Goal: Ask a question

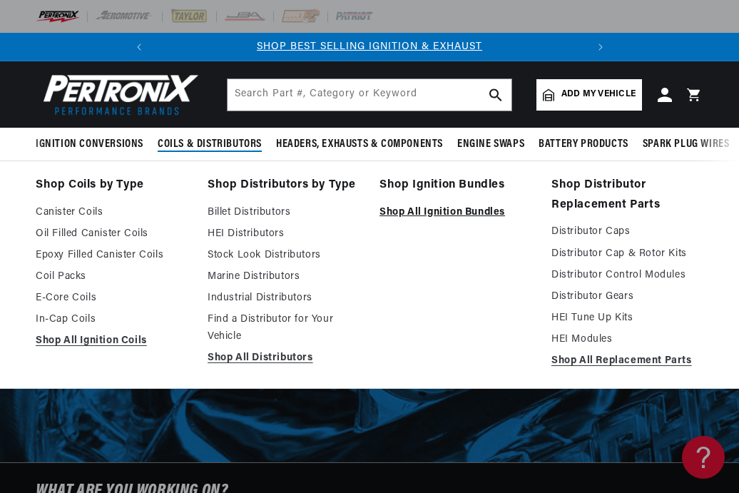
click at [433, 218] on link "Shop All Ignition Bundles" at bounding box center [455, 212] width 152 height 17
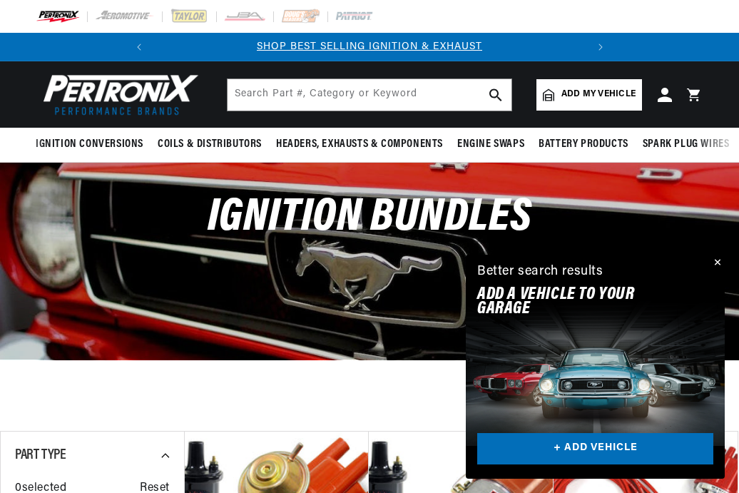
click at [556, 96] on link "Add my vehicle" at bounding box center [589, 94] width 106 height 31
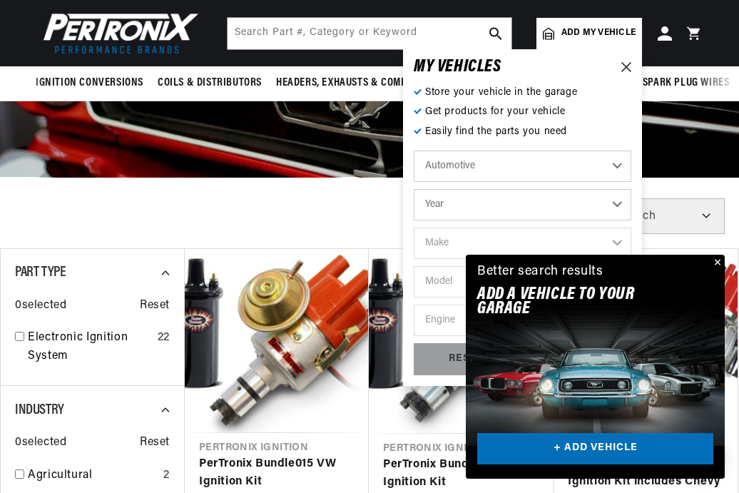
scroll to position [180, 0]
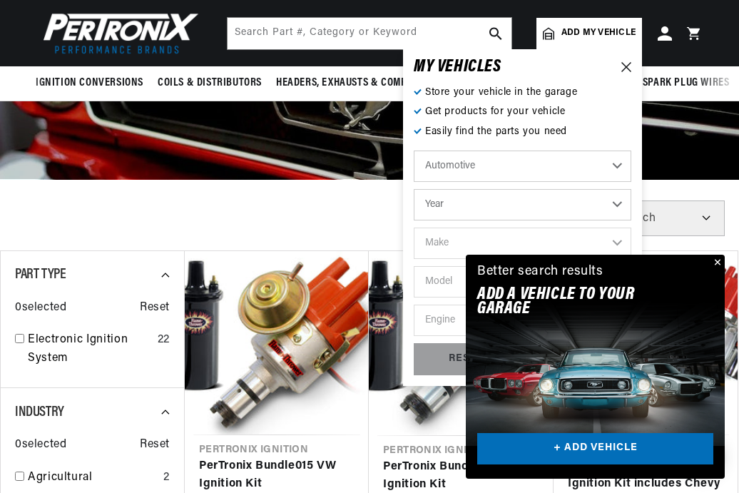
click at [722, 260] on button "Close" at bounding box center [715, 263] width 17 height 17
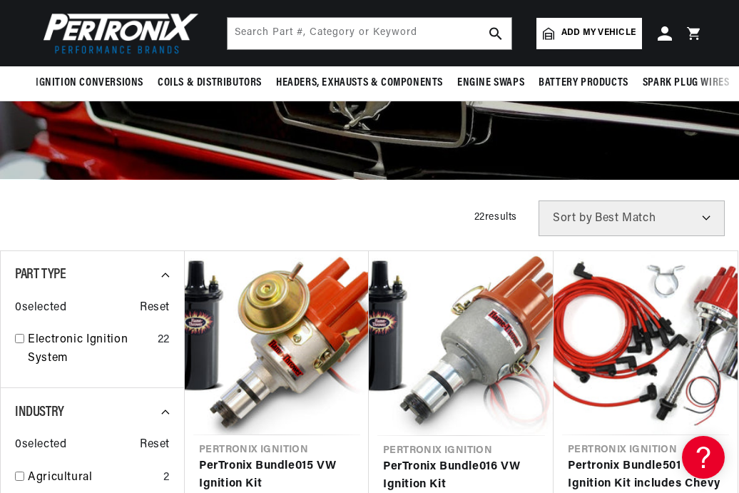
click at [605, 31] on span "Add my vehicle" at bounding box center [598, 33] width 74 height 14
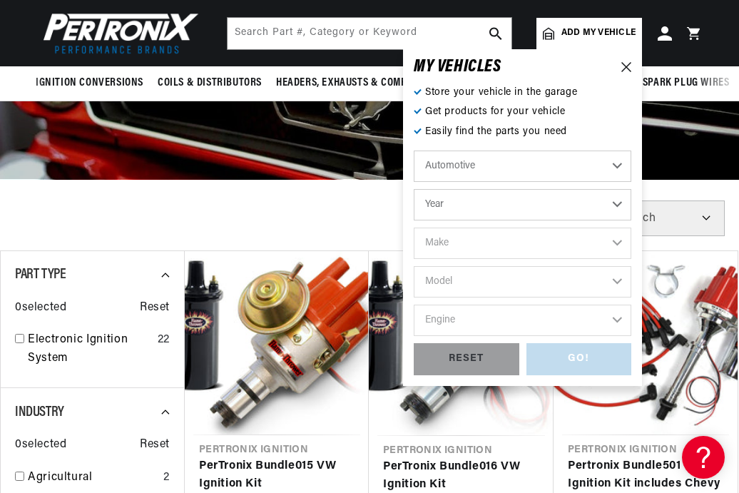
scroll to position [0, 0]
select select "Industrial"
click at [627, 69] on icon at bounding box center [626, 67] width 10 height 10
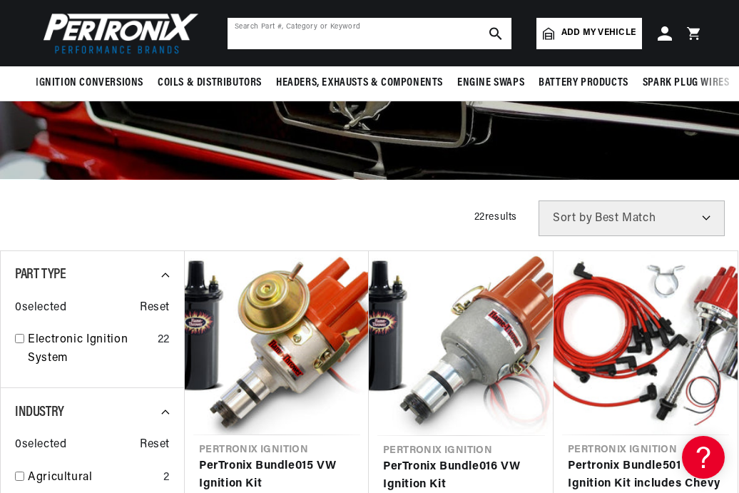
click at [285, 40] on input "text" at bounding box center [369, 33] width 284 height 31
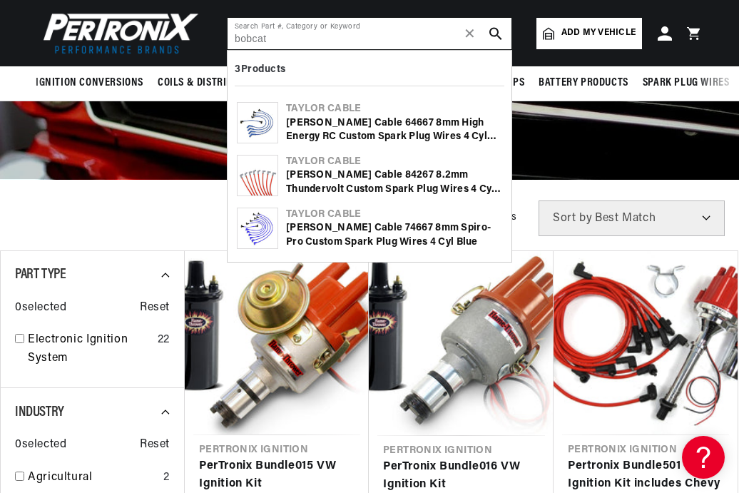
scroll to position [0, 432]
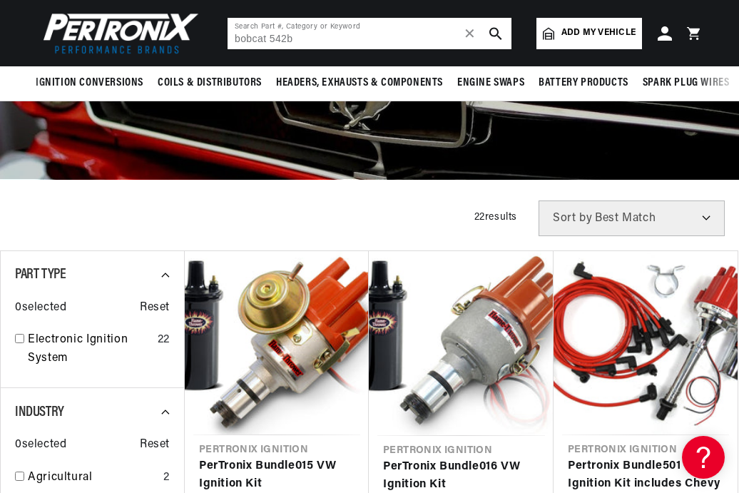
type input "bobcat 542b"
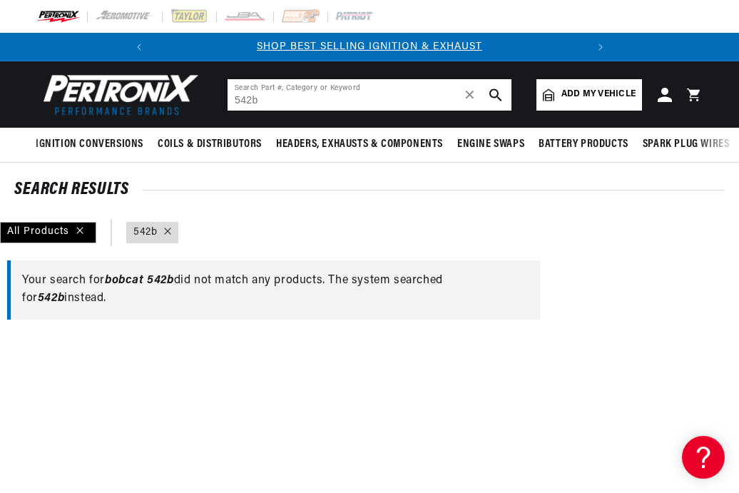
click at [272, 103] on input "542b" at bounding box center [369, 94] width 284 height 31
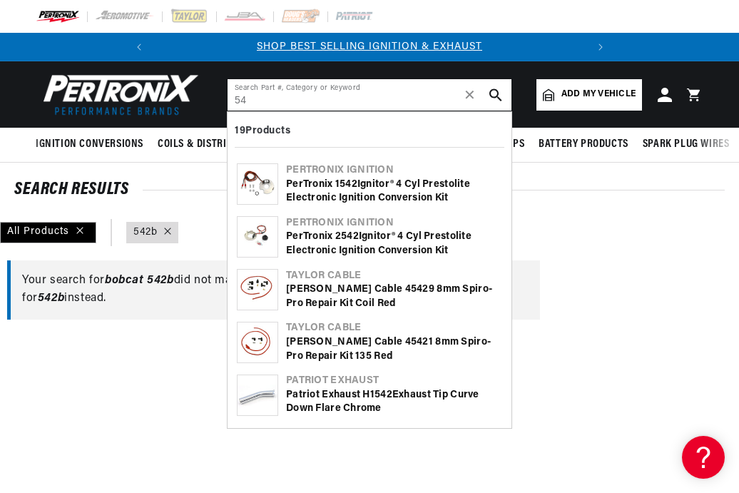
type input "5"
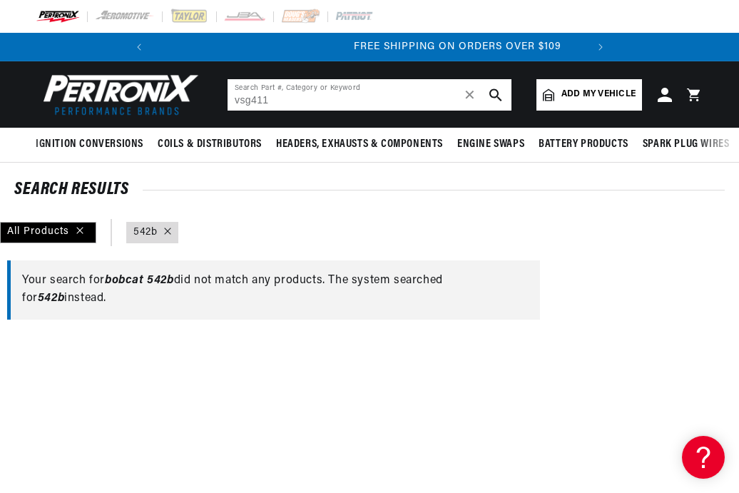
scroll to position [0, 432]
type input "vsg411"
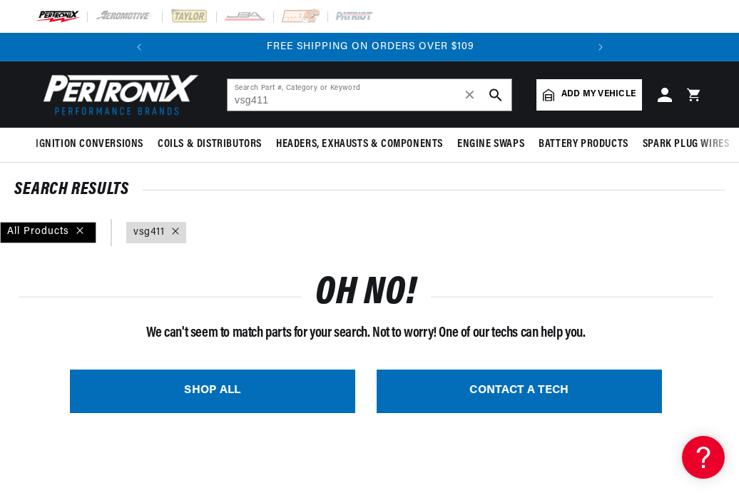
click at [494, 95] on icon "search button" at bounding box center [495, 94] width 13 height 13
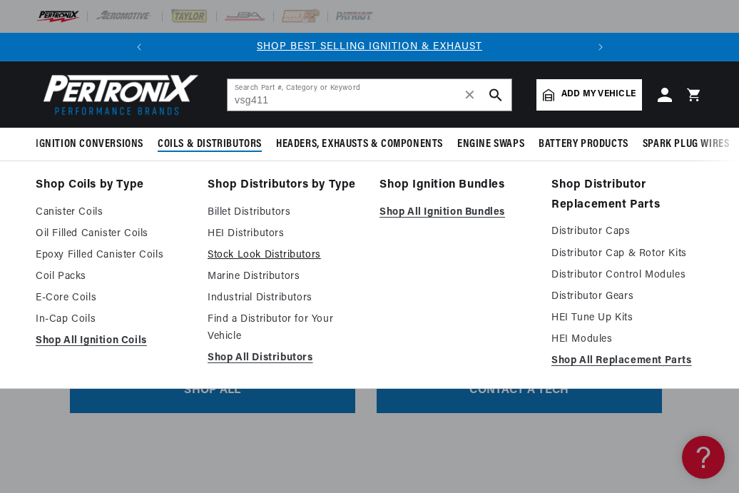
click at [274, 259] on link "Stock Look Distributors" at bounding box center [283, 255] width 152 height 17
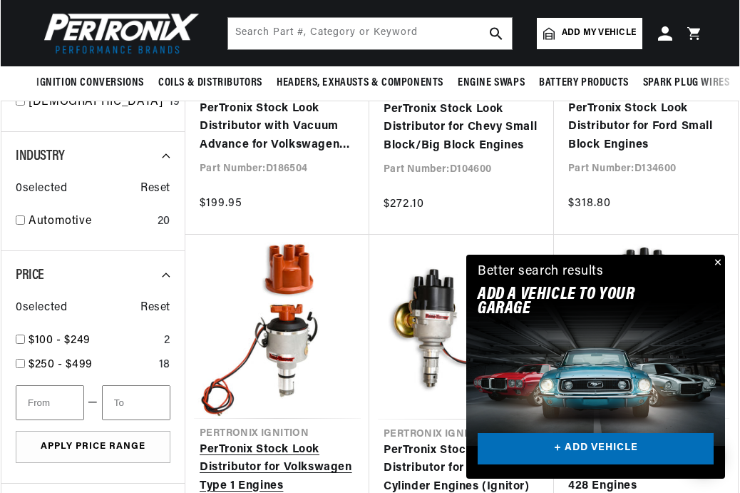
scroll to position [665, 0]
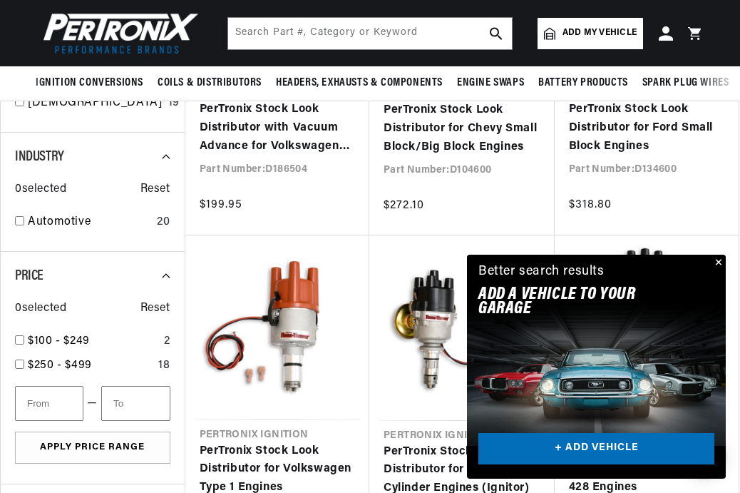
click at [718, 260] on div "Close dialog FIND THE RIGHT PARTS Take our quick quiz using the button below, a…" at bounding box center [370, 246] width 740 height 493
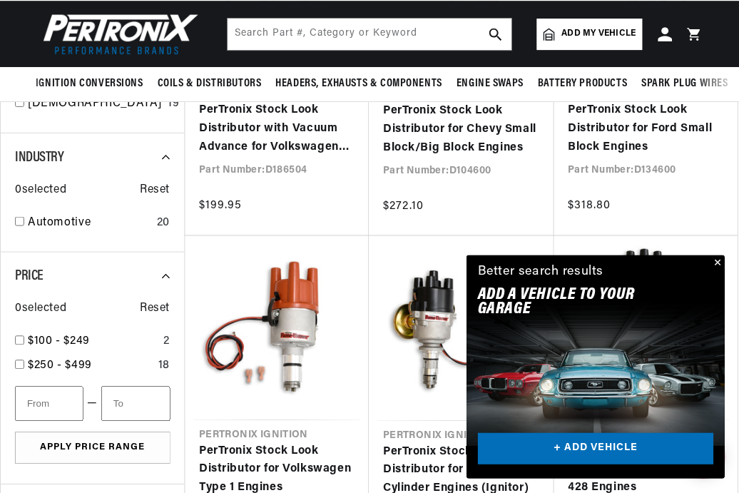
scroll to position [0, 432]
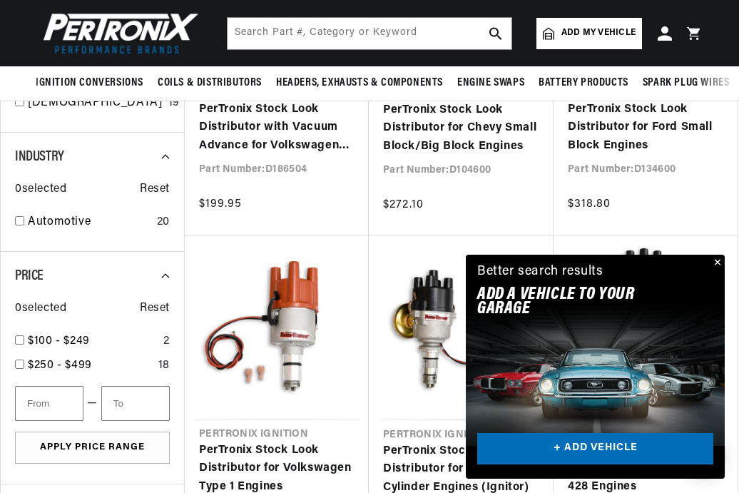
click at [717, 259] on button "Close" at bounding box center [715, 263] width 17 height 17
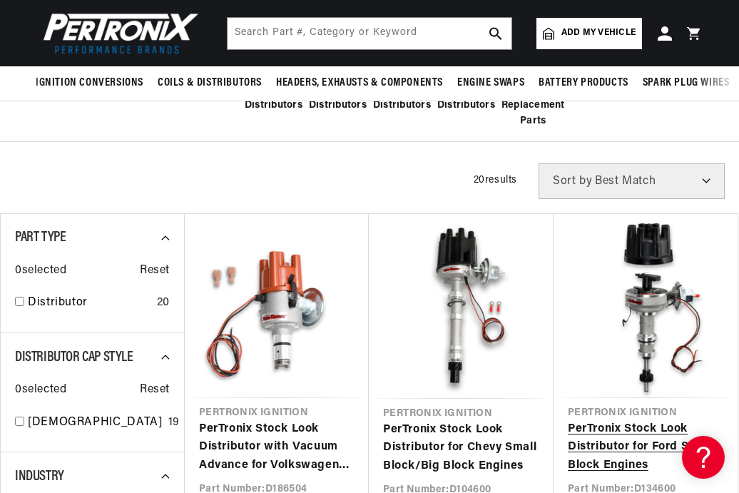
scroll to position [344, 0]
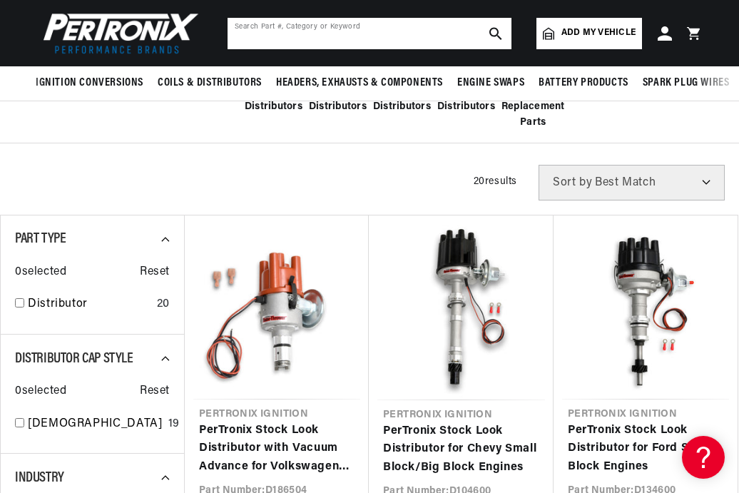
click at [379, 29] on input "text" at bounding box center [369, 33] width 284 height 31
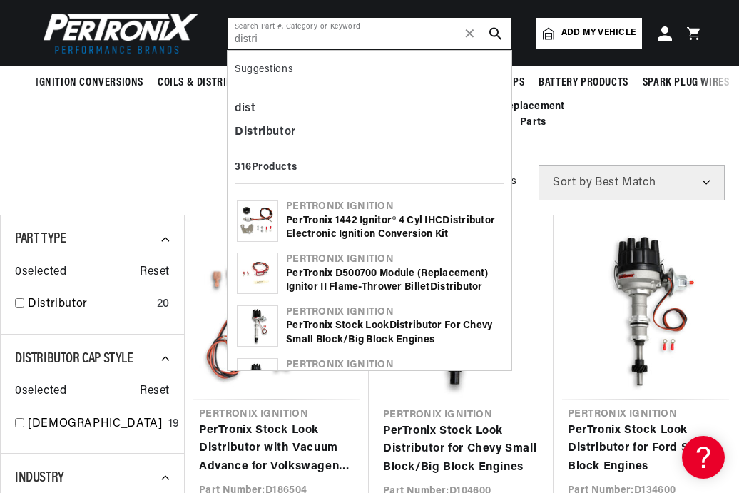
scroll to position [0, 432]
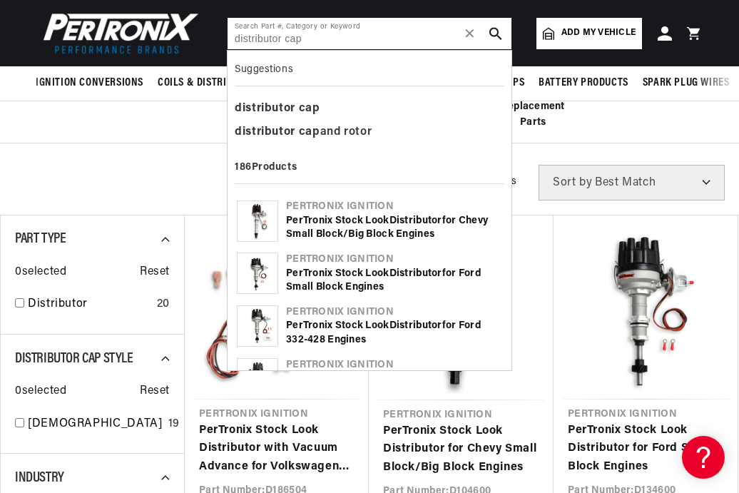
type input "distributor cap"
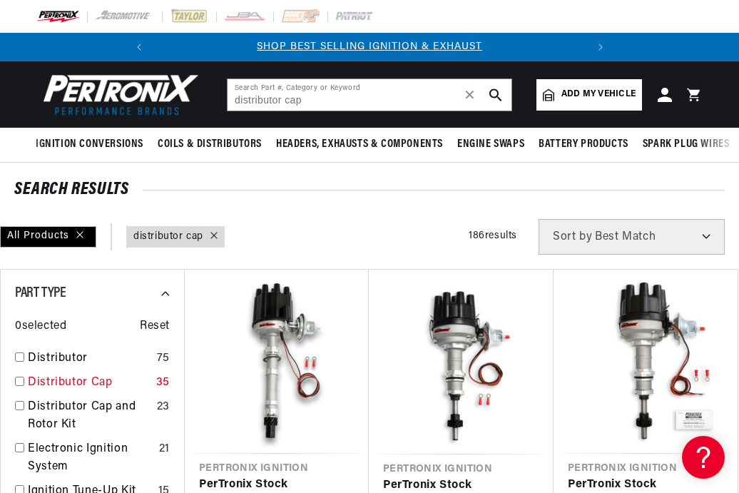
click at [25, 384] on div "Distributor Cap 35" at bounding box center [92, 386] width 155 height 24
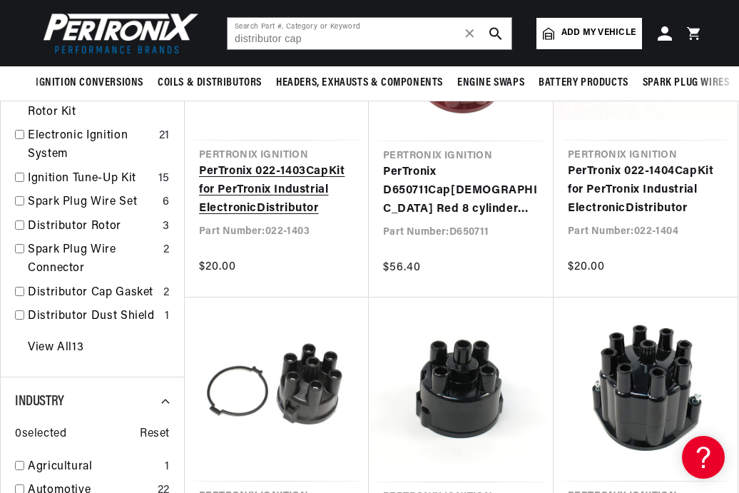
scroll to position [274, 0]
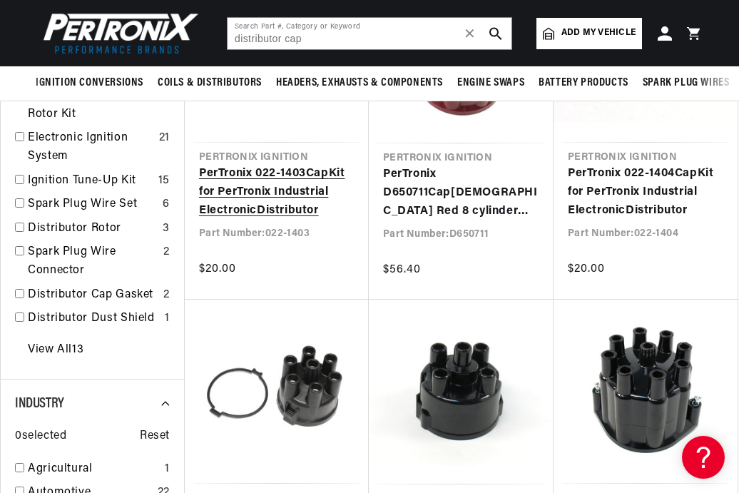
click at [292, 215] on link "PerTronix 022-1403 Cap Kit for PerTronix Industrial Electronic Distributor" at bounding box center [276, 192] width 155 height 55
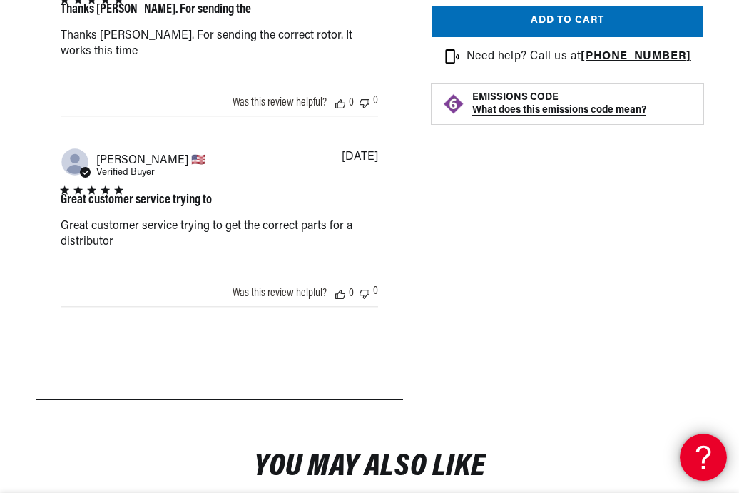
scroll to position [0, 432]
click at [699, 458] on icon at bounding box center [700, 454] width 21 height 107
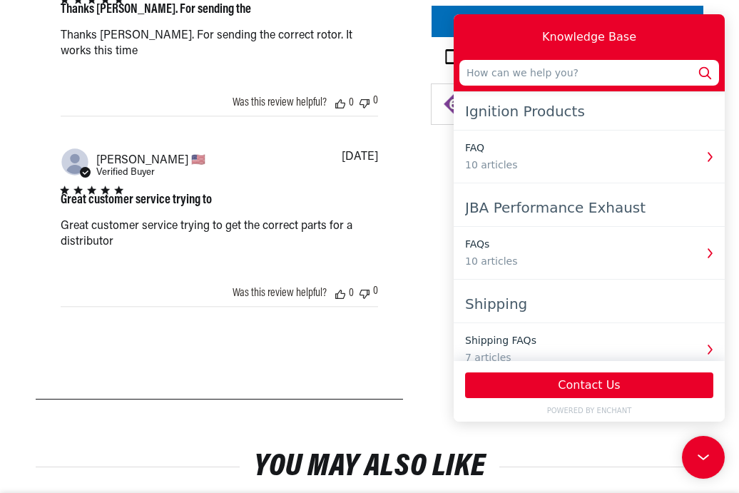
scroll to position [0, 0]
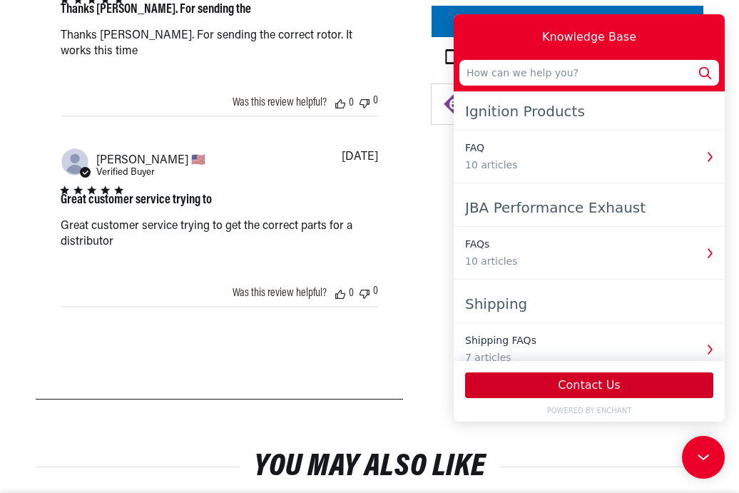
click at [612, 387] on button "Contact Us" at bounding box center [589, 385] width 248 height 26
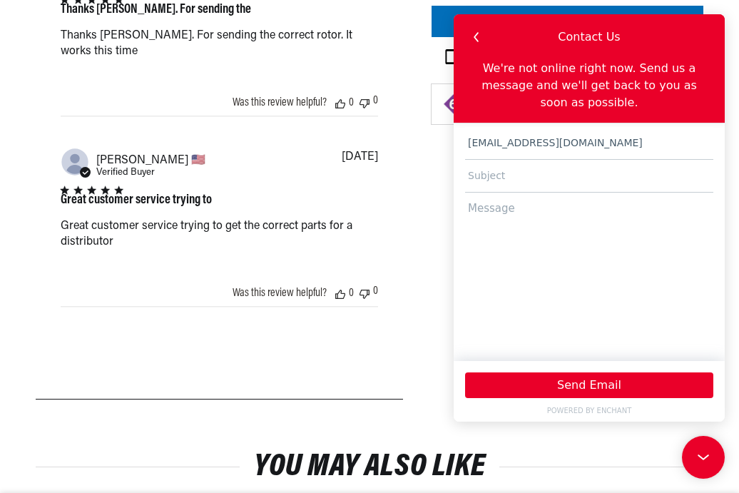
scroll to position [0, 432]
type input "[EMAIL_ADDRESS][DOMAIN_NAME]"
click at [530, 179] on input "text" at bounding box center [589, 176] width 248 height 33
type input "B"
type input "1988 Bobcat 542B with Ford VSG411 engine"
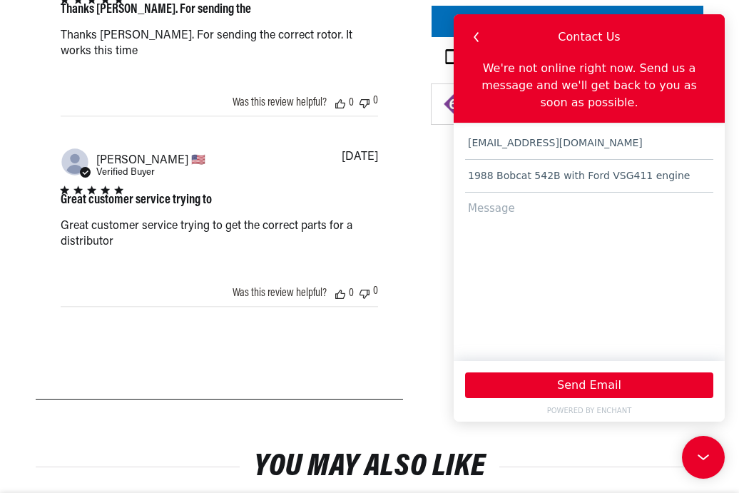
click at [500, 214] on textarea at bounding box center [589, 270] width 248 height 155
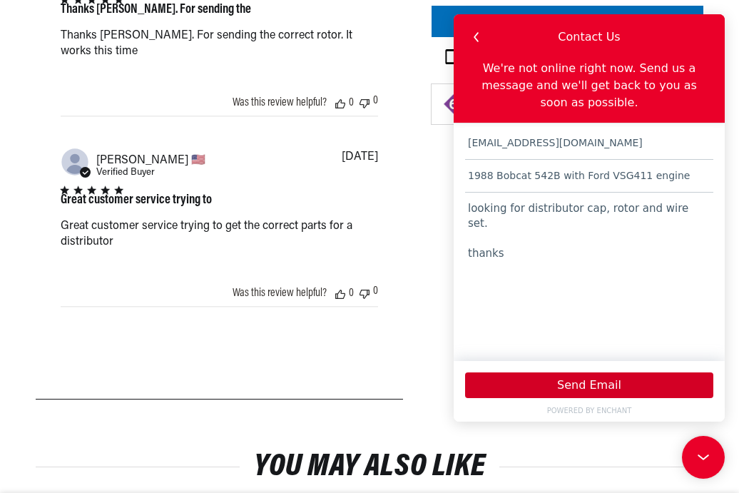
type textarea "looking for distributor cap, rotor and wire set. thanks"
click at [560, 383] on button "Send Email" at bounding box center [589, 385] width 248 height 26
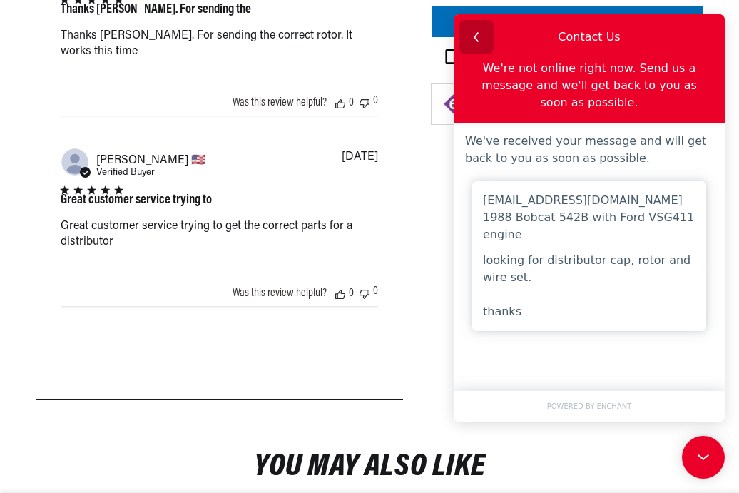
click at [478, 39] on icon "button" at bounding box center [476, 37] width 19 height 19
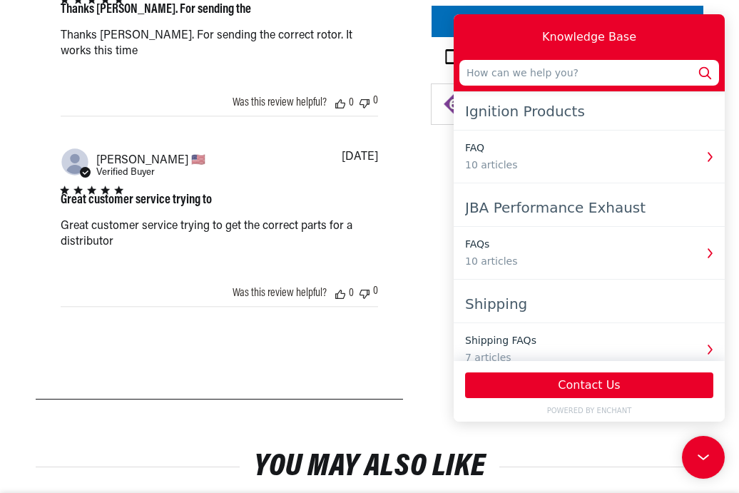
click at [265, 304] on div "Abstract user icon [PERSON_NAME] 🇺🇸 Verified Buyer Thanks [PERSON_NAME]. For se…" at bounding box center [219, 158] width 317 height 459
